Goal: Download file/media

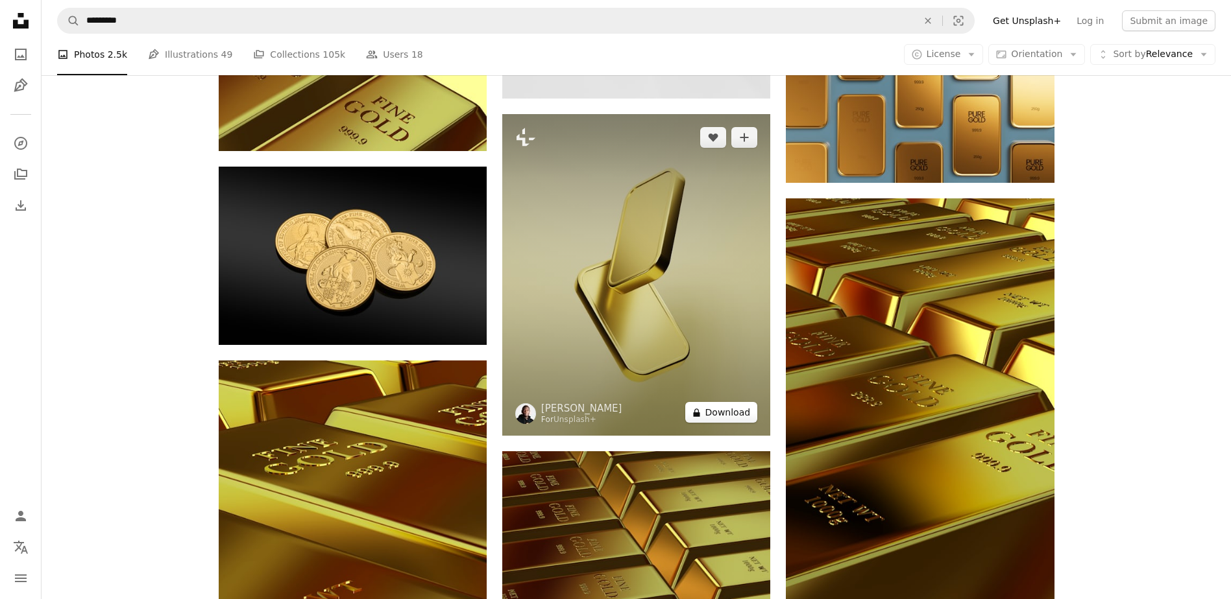
scroll to position [10705, 0]
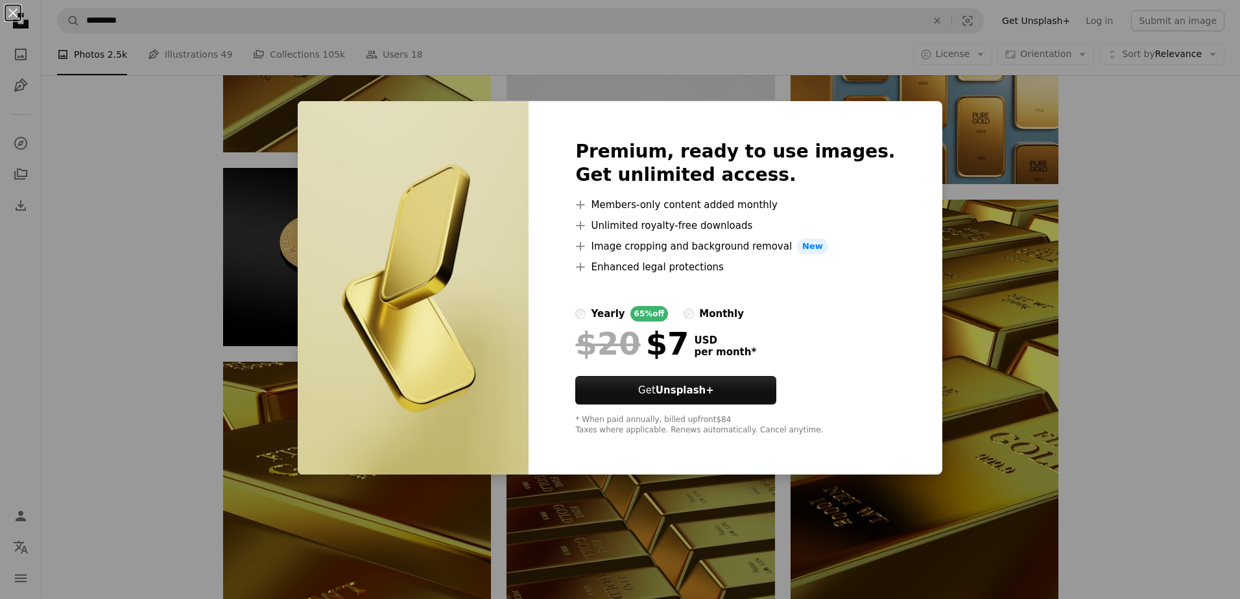
drag, startPoint x: 343, startPoint y: 73, endPoint x: 215, endPoint y: 119, distance: 135.9
click at [343, 73] on div "An X shape Premium, ready to use images. Get unlimited access. A plus sign Memb…" at bounding box center [620, 299] width 1240 height 599
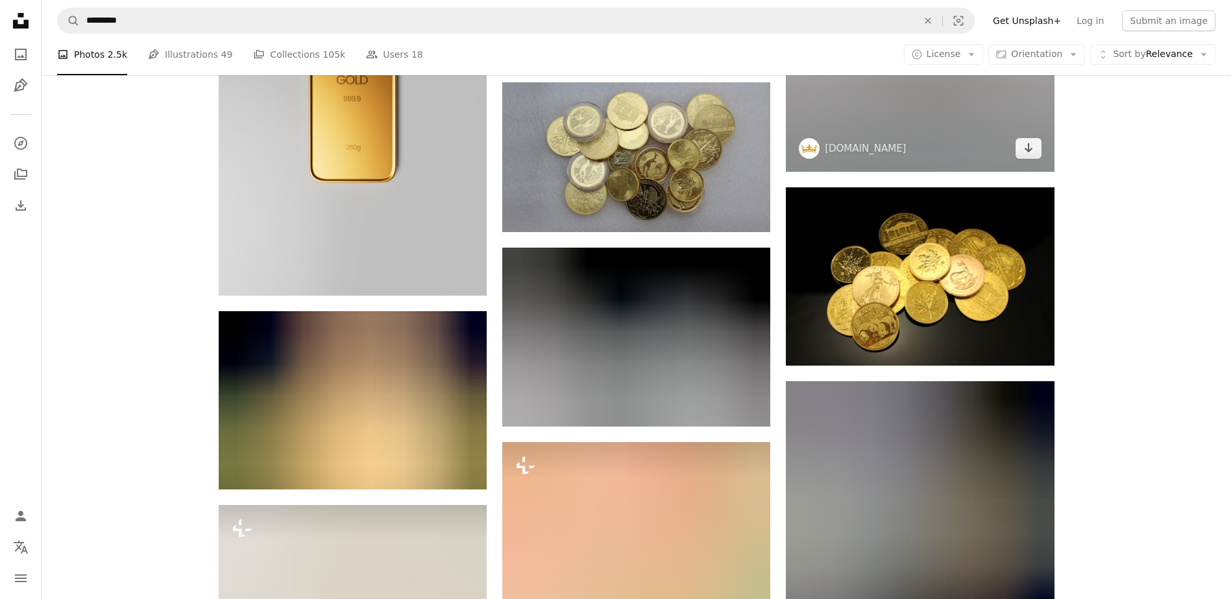
scroll to position [13948, 0]
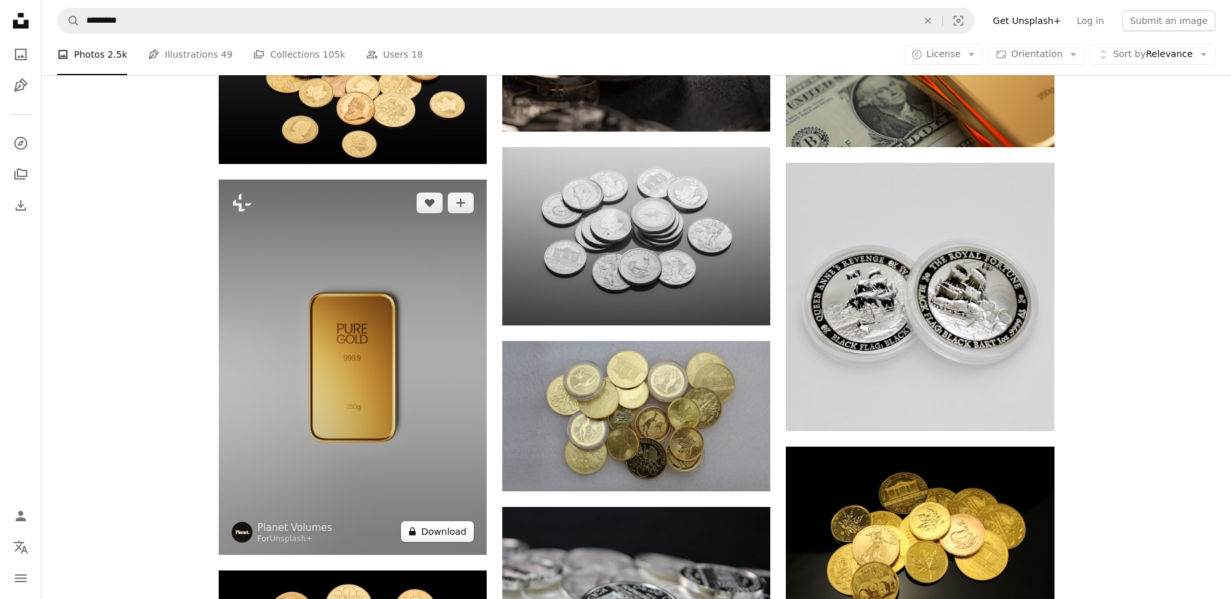
click at [429, 527] on button "A lock Download" at bounding box center [437, 532] width 73 height 21
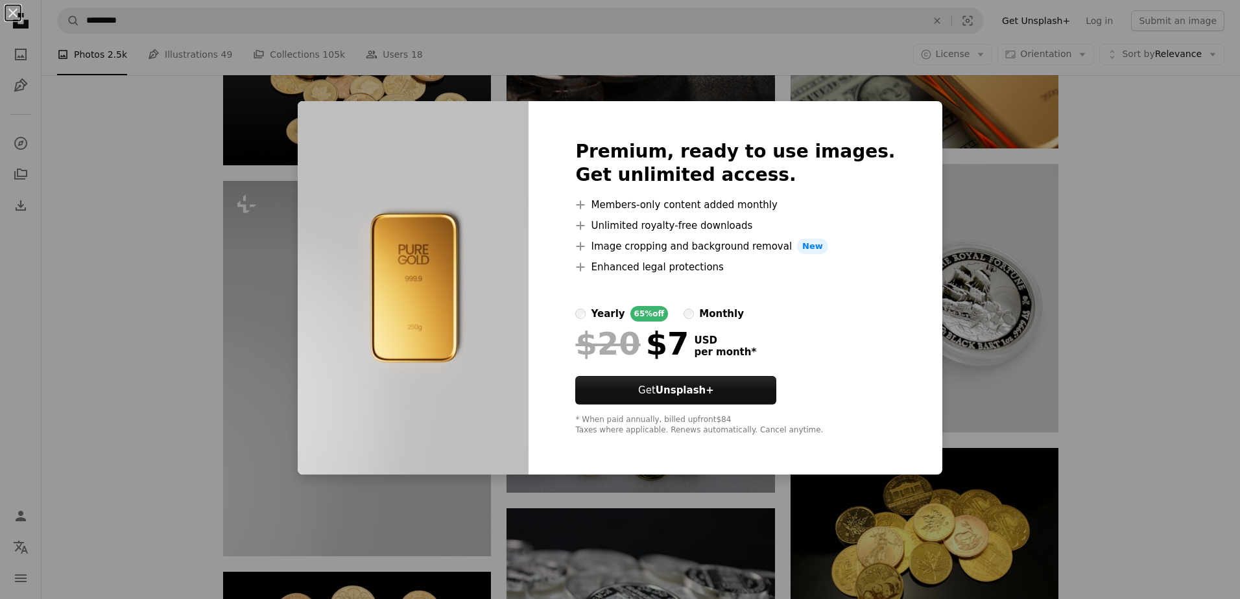
click at [367, 509] on div "An X shape Premium, ready to use images. Get unlimited access. A plus sign Memb…" at bounding box center [620, 299] width 1240 height 599
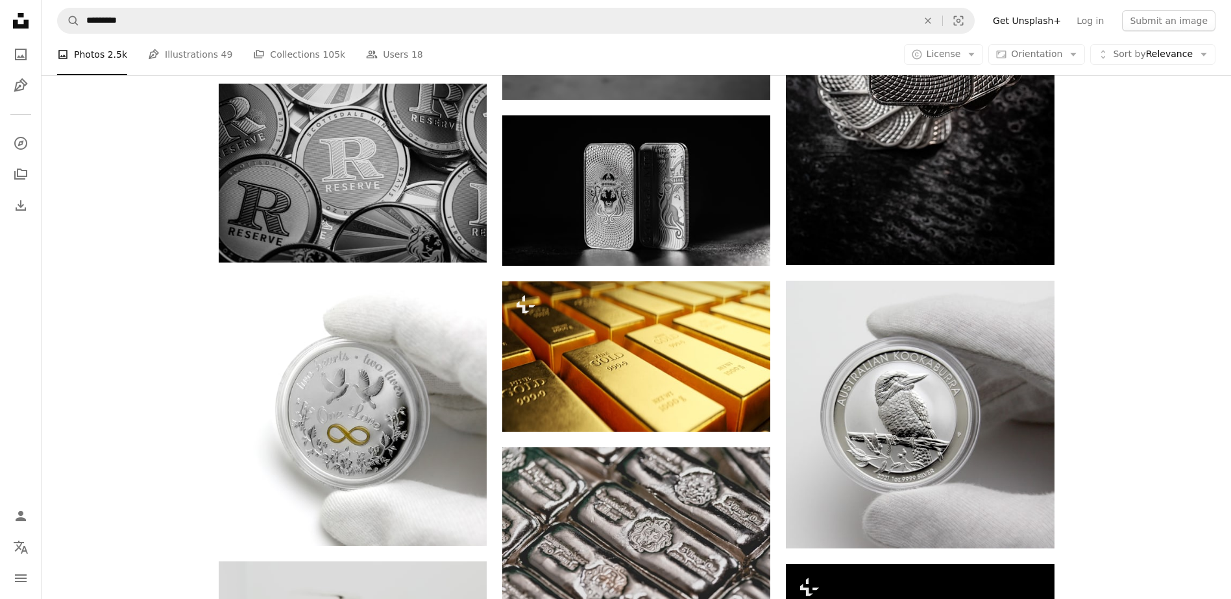
scroll to position [17322, 0]
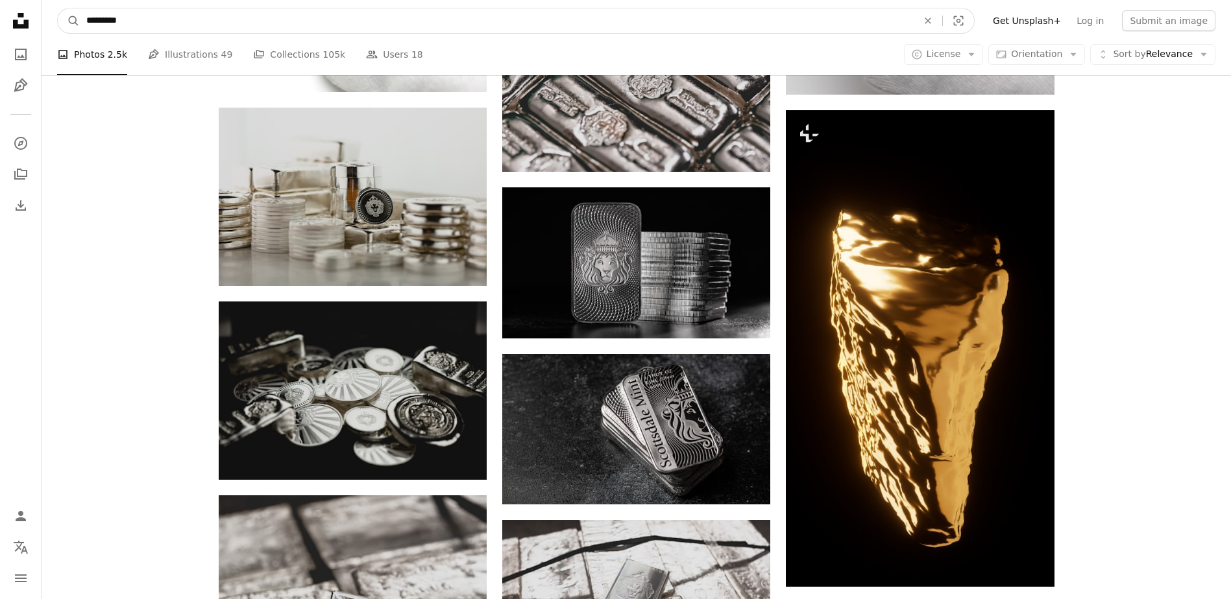
click at [840, 20] on input "*********" at bounding box center [497, 20] width 834 height 25
click at [58, 8] on button "A magnifying glass" at bounding box center [69, 20] width 22 height 25
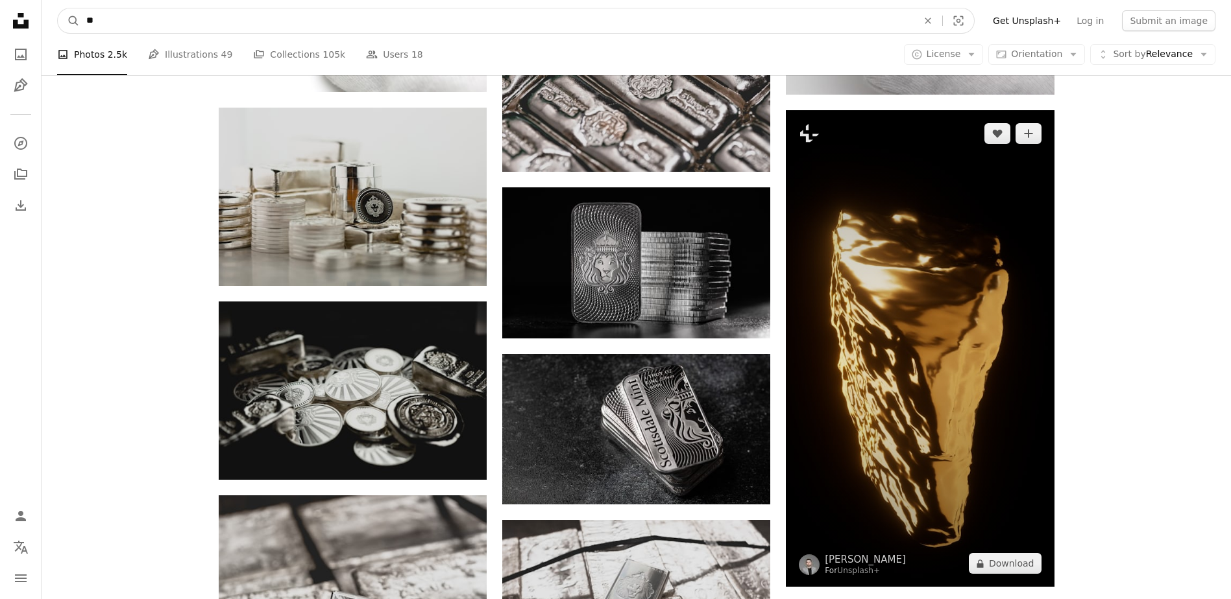
type input "*"
type input "**********"
click at [58, 8] on button "A magnifying glass" at bounding box center [69, 20] width 22 height 25
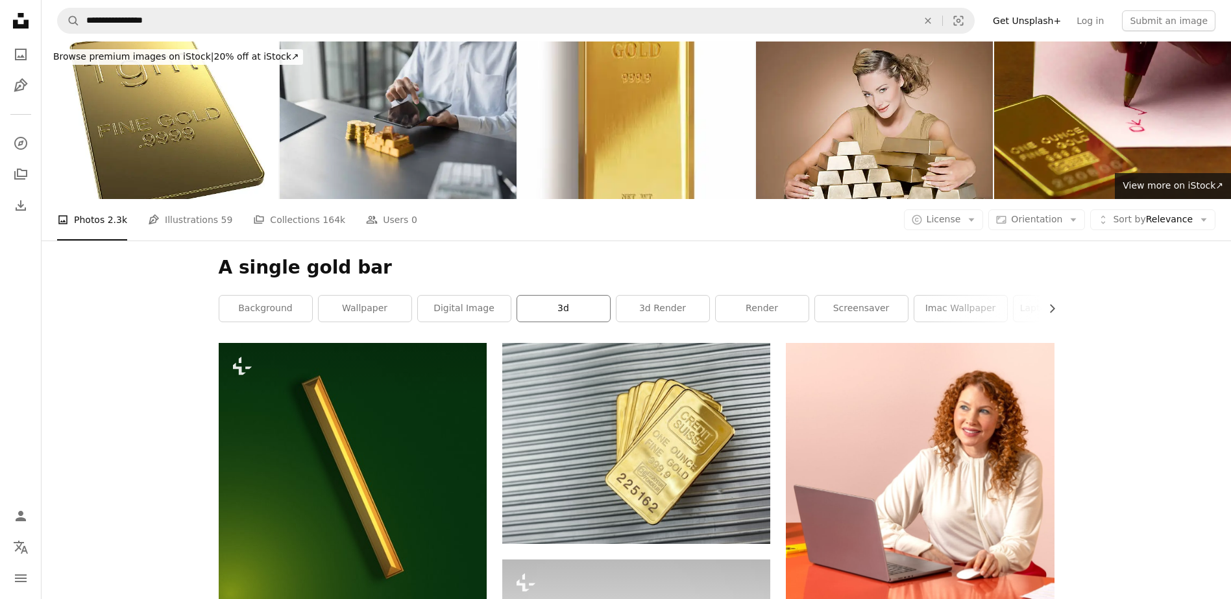
click at [582, 319] on link "3d" at bounding box center [563, 309] width 93 height 26
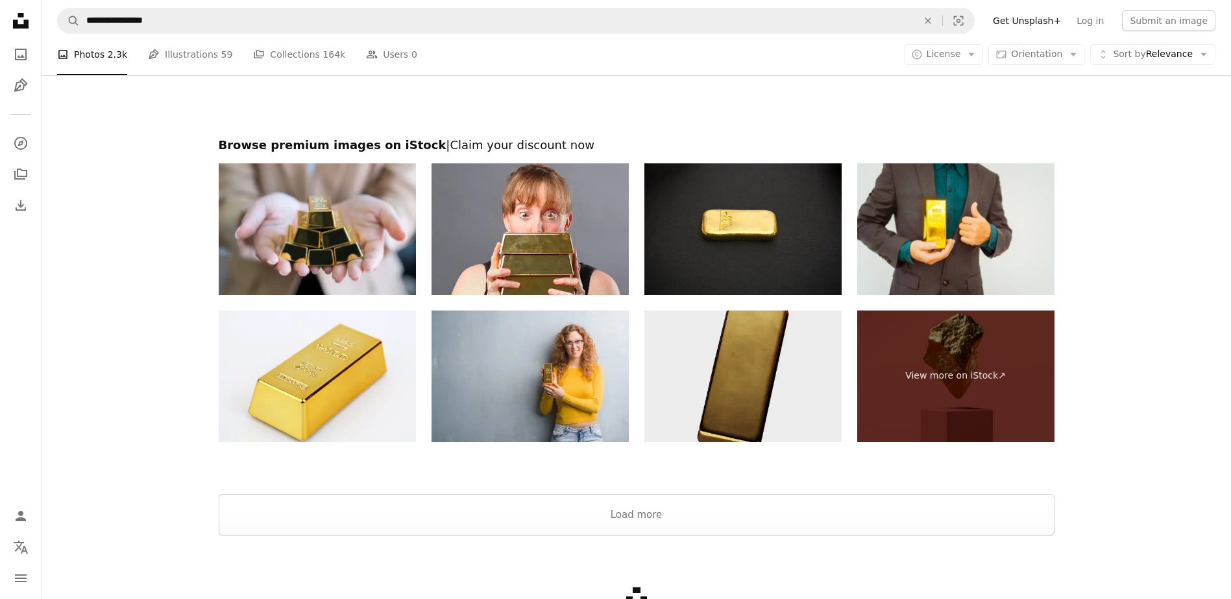
scroll to position [2485, 0]
